Goal: Information Seeking & Learning: Compare options

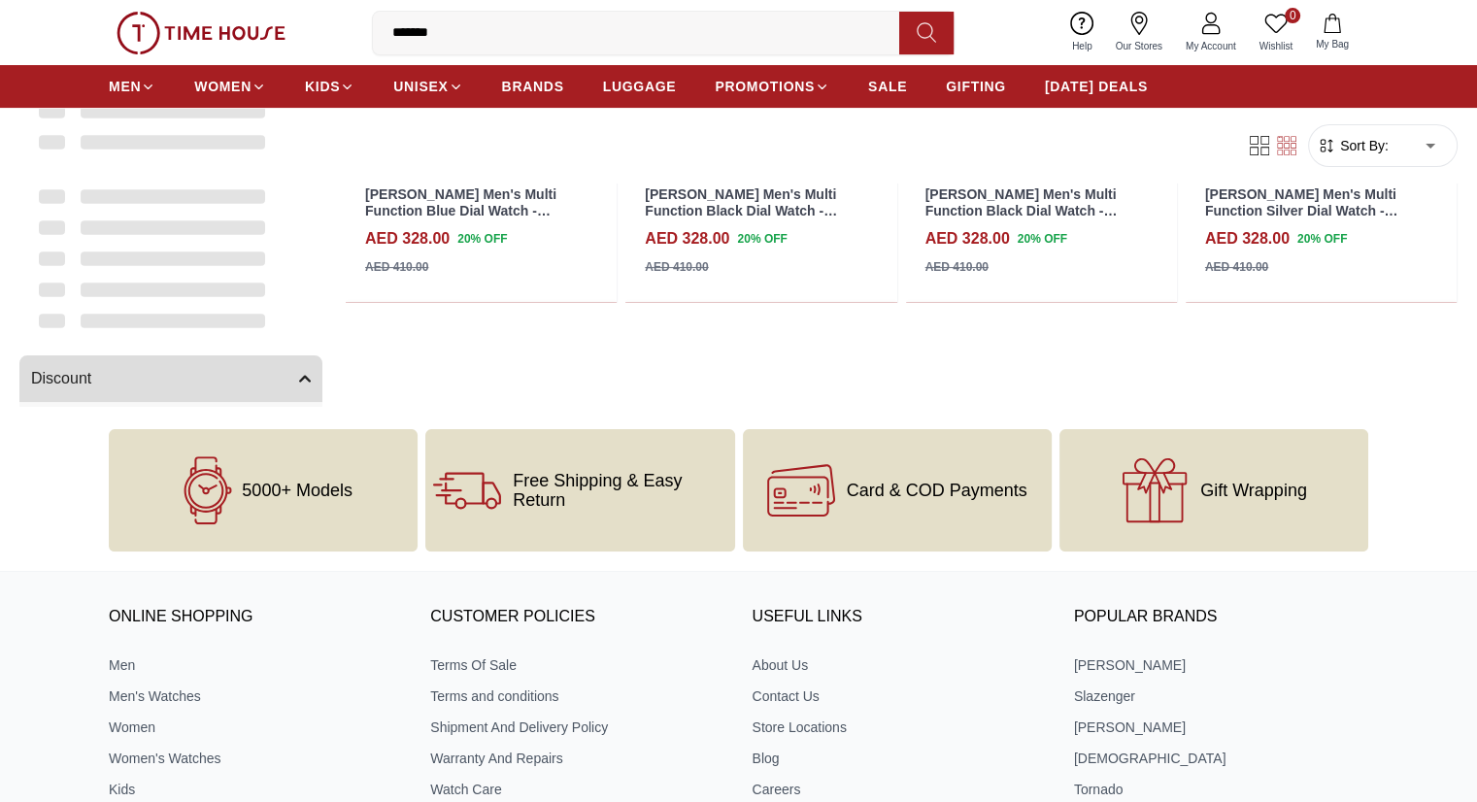
scroll to position [97, 0]
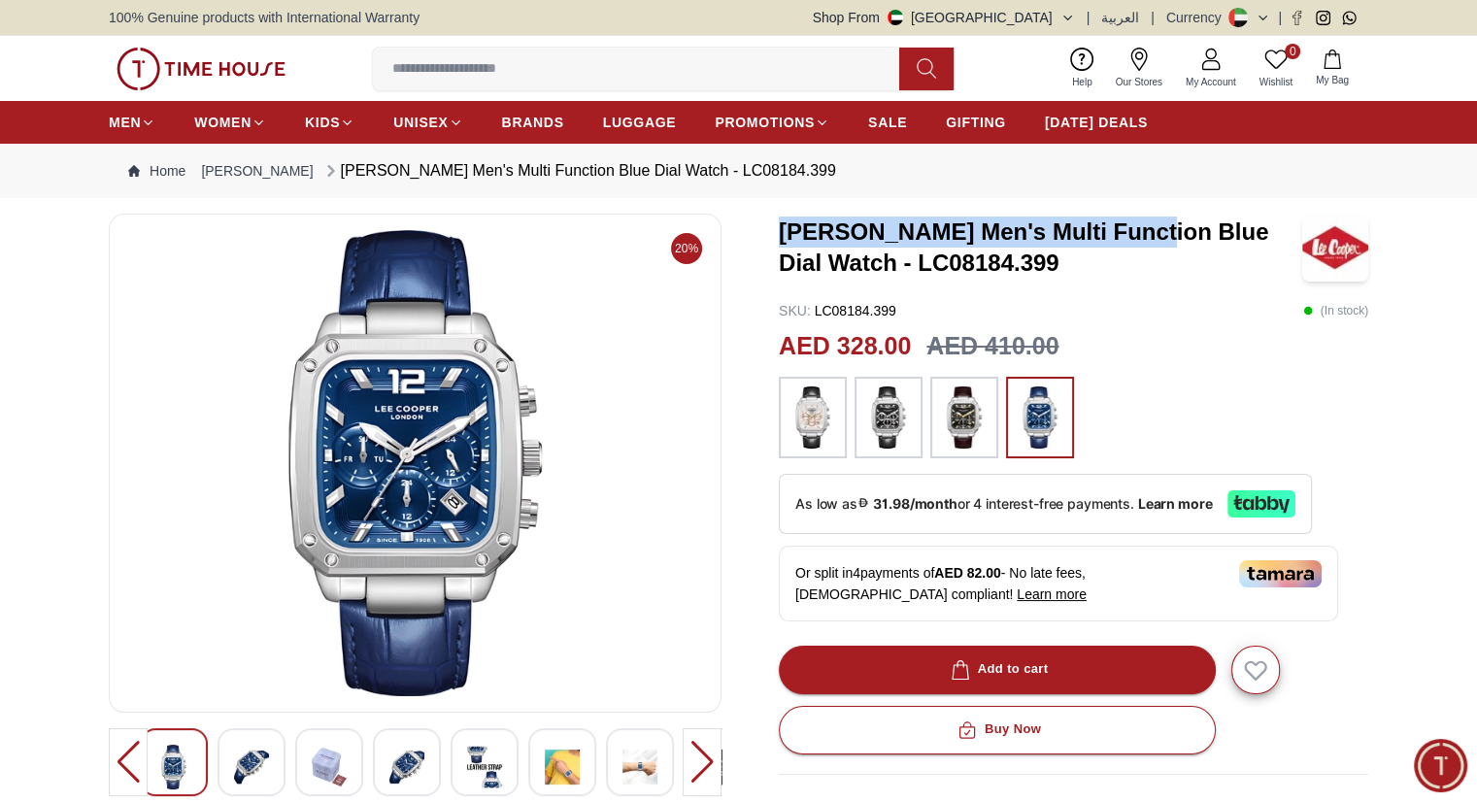
drag, startPoint x: 774, startPoint y: 234, endPoint x: 1146, endPoint y: 241, distance: 372.1
click at [1145, 241] on div "20% [PERSON_NAME] Men's Multi Function Blue Dial Watch - LC08184.399 SKU : LC08…" at bounding box center [739, 697] width 1260 height 966
copy h3 "[PERSON_NAME] Men's Multi Function"
click at [828, 395] on img at bounding box center [813, 418] width 49 height 62
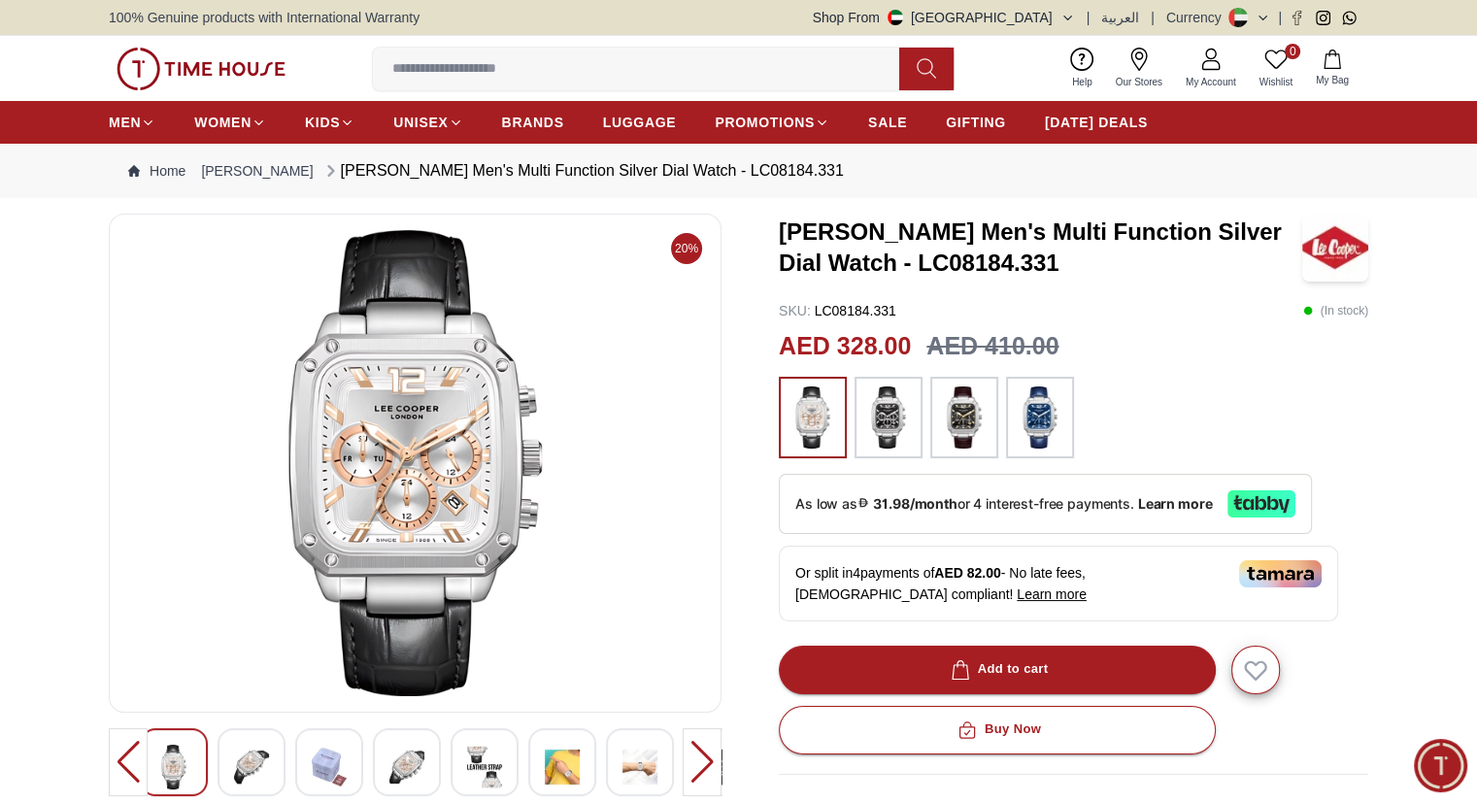
click at [909, 397] on img at bounding box center [888, 418] width 49 height 62
